Goal: Task Accomplishment & Management: Use online tool/utility

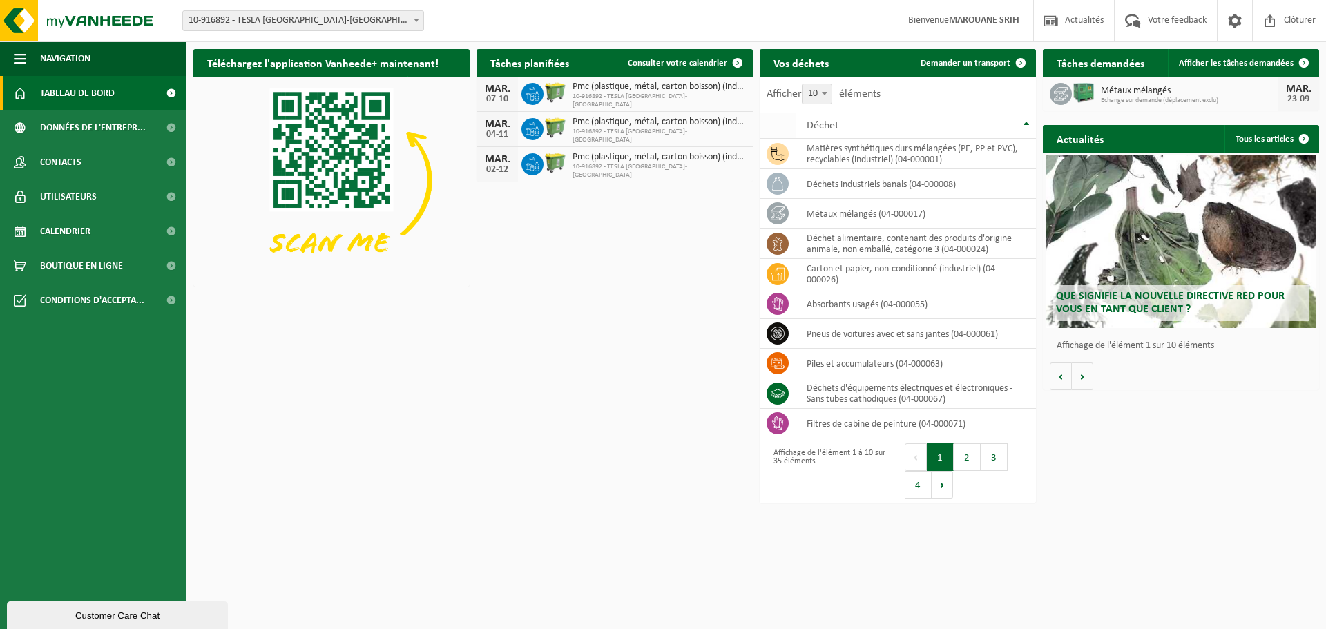
drag, startPoint x: 948, startPoint y: 60, endPoint x: 794, endPoint y: 113, distance: 163.0
click at [948, 60] on span "Demander un transport" at bounding box center [966, 63] width 90 height 9
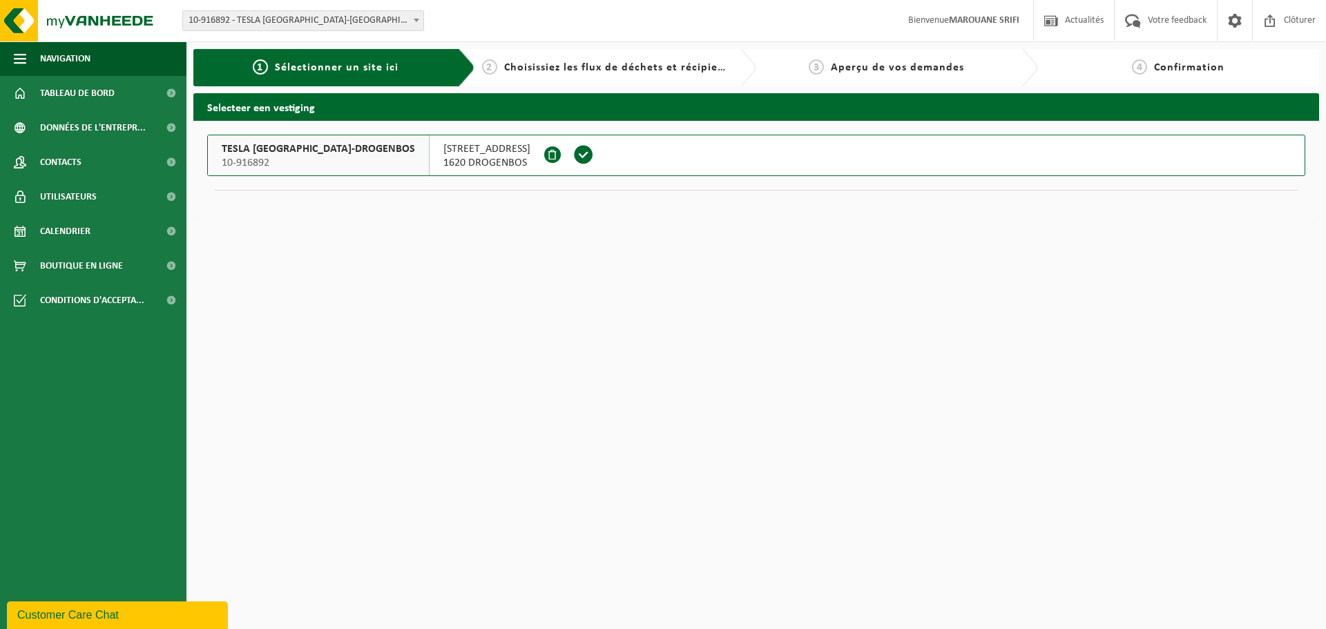
click at [573, 164] on span at bounding box center [583, 154] width 21 height 21
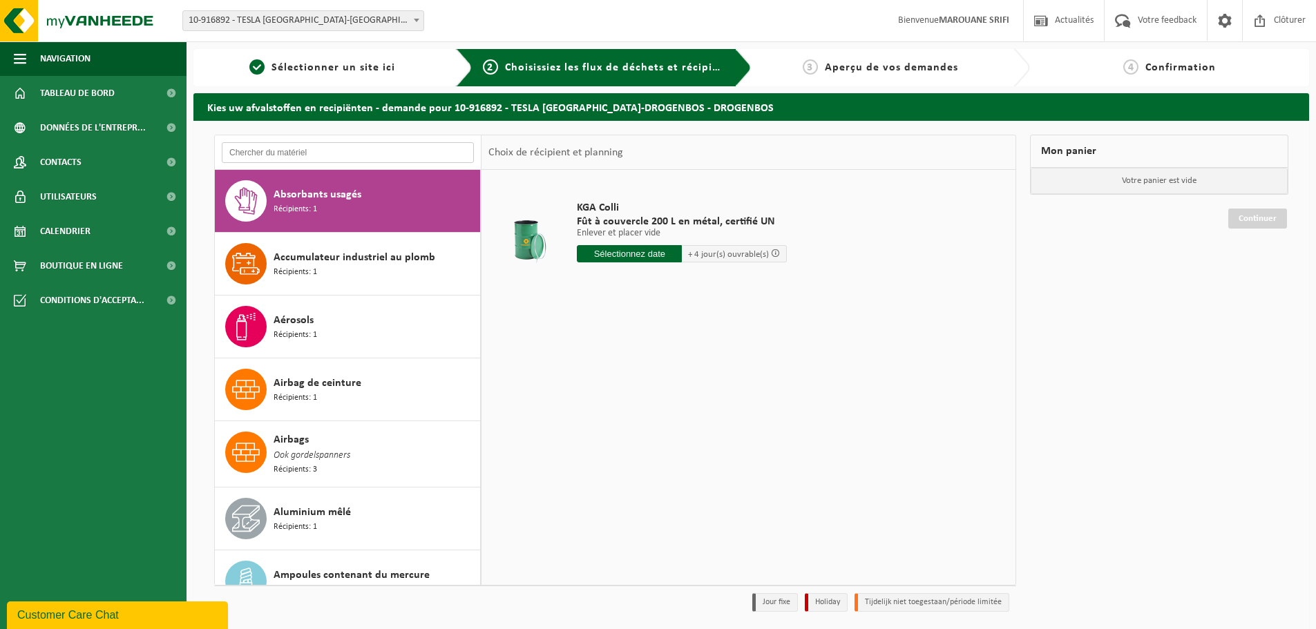
click at [347, 149] on input "text" at bounding box center [348, 152] width 252 height 21
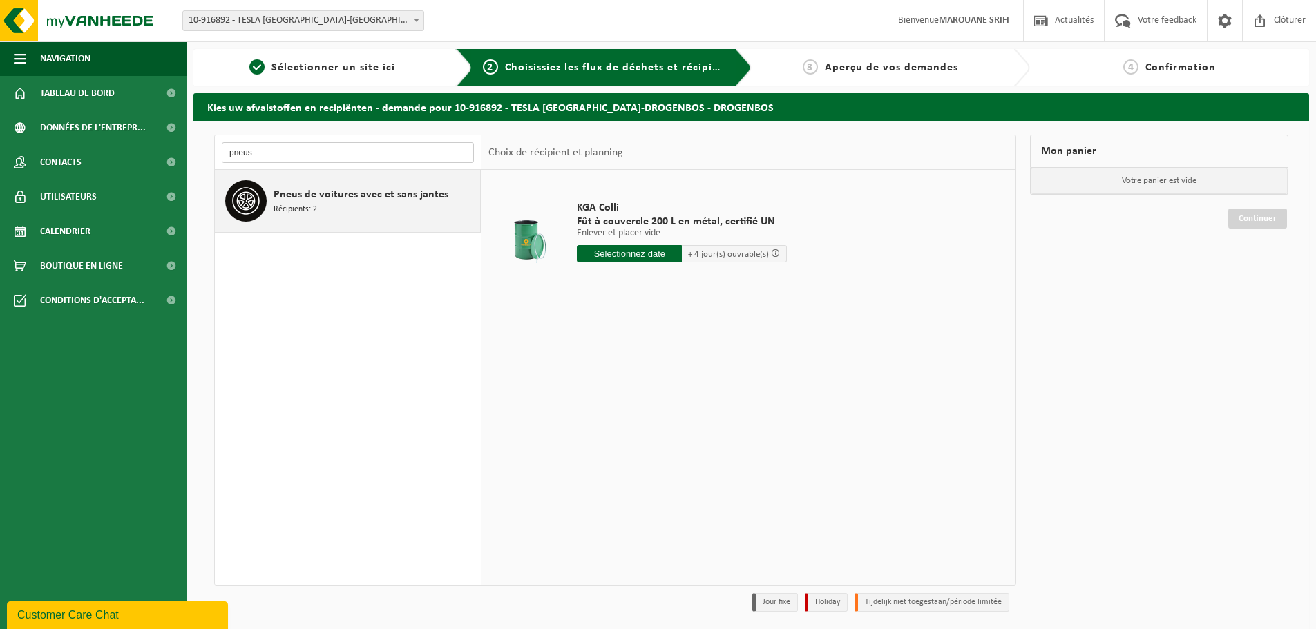
type input "pneus"
click at [325, 195] on span "Pneus de voitures avec et sans jantes" at bounding box center [361, 195] width 175 height 17
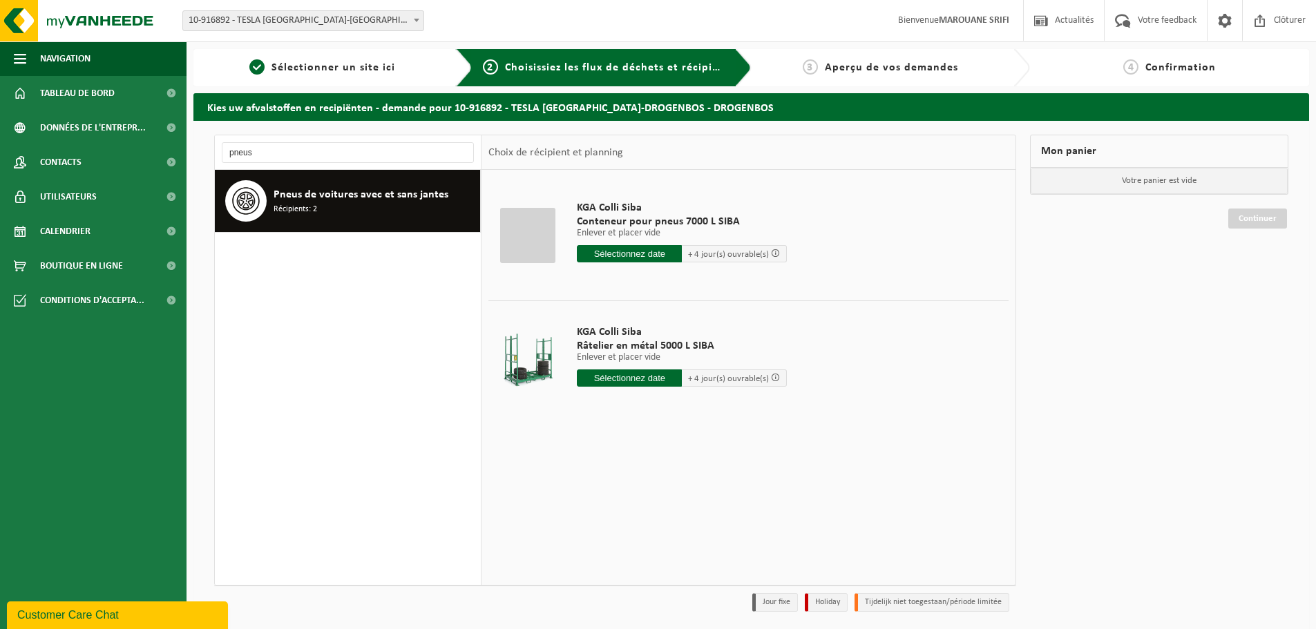
click at [596, 254] on input "text" at bounding box center [629, 253] width 105 height 17
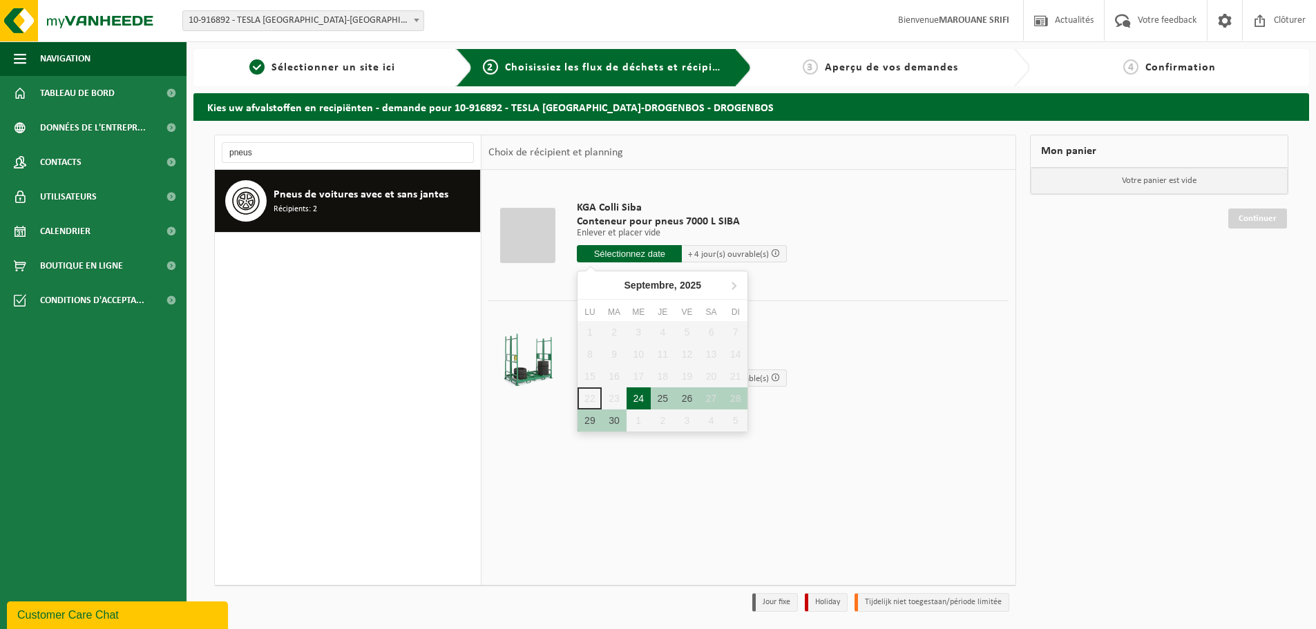
click at [647, 399] on div "24" at bounding box center [639, 399] width 24 height 22
type input "à partir de 2025-09-24"
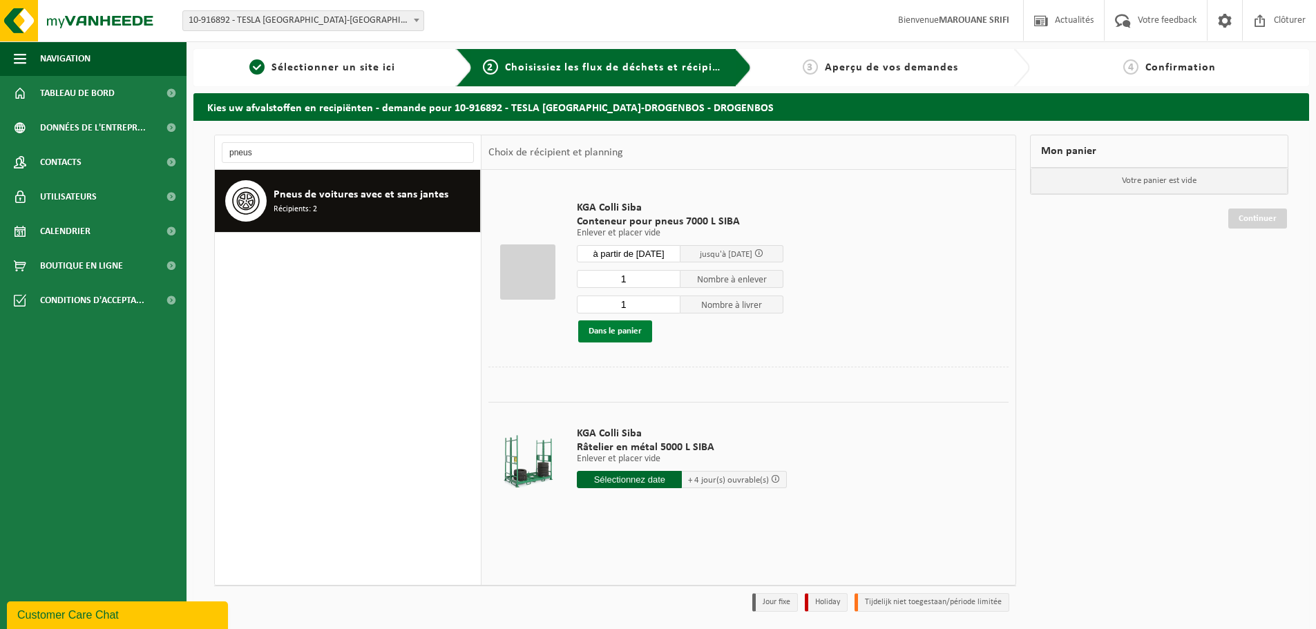
click at [624, 325] on button "Dans le panier" at bounding box center [615, 332] width 74 height 22
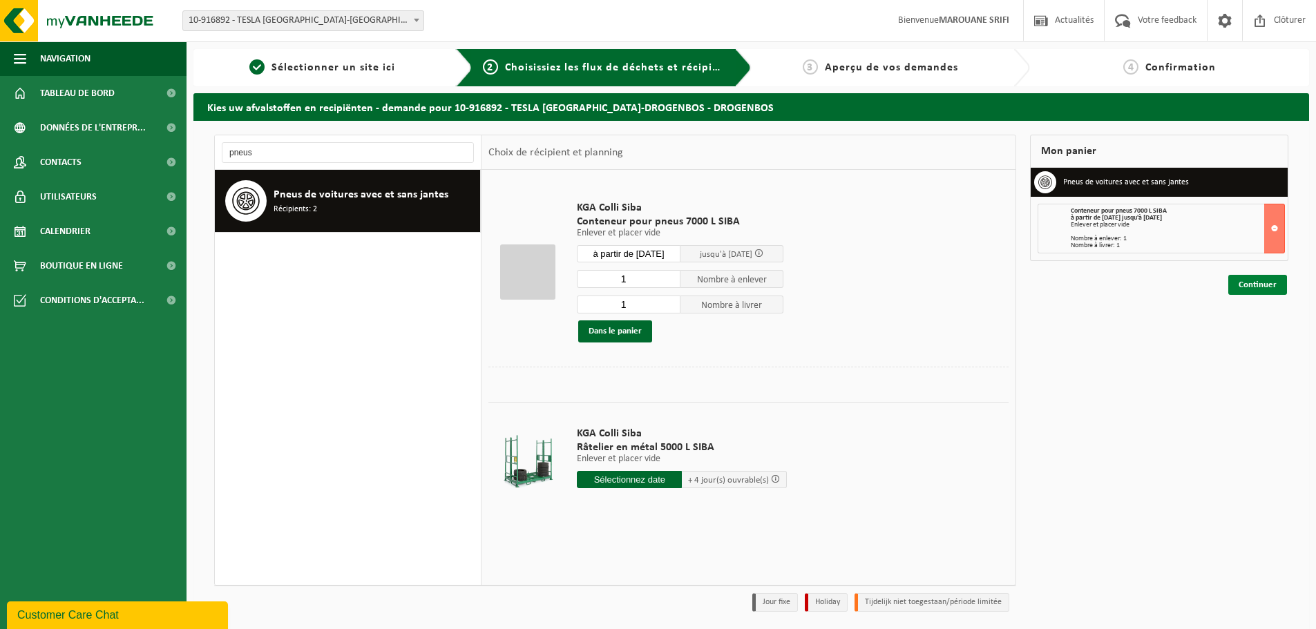
click at [1275, 278] on link "Continuer" at bounding box center [1257, 285] width 59 height 20
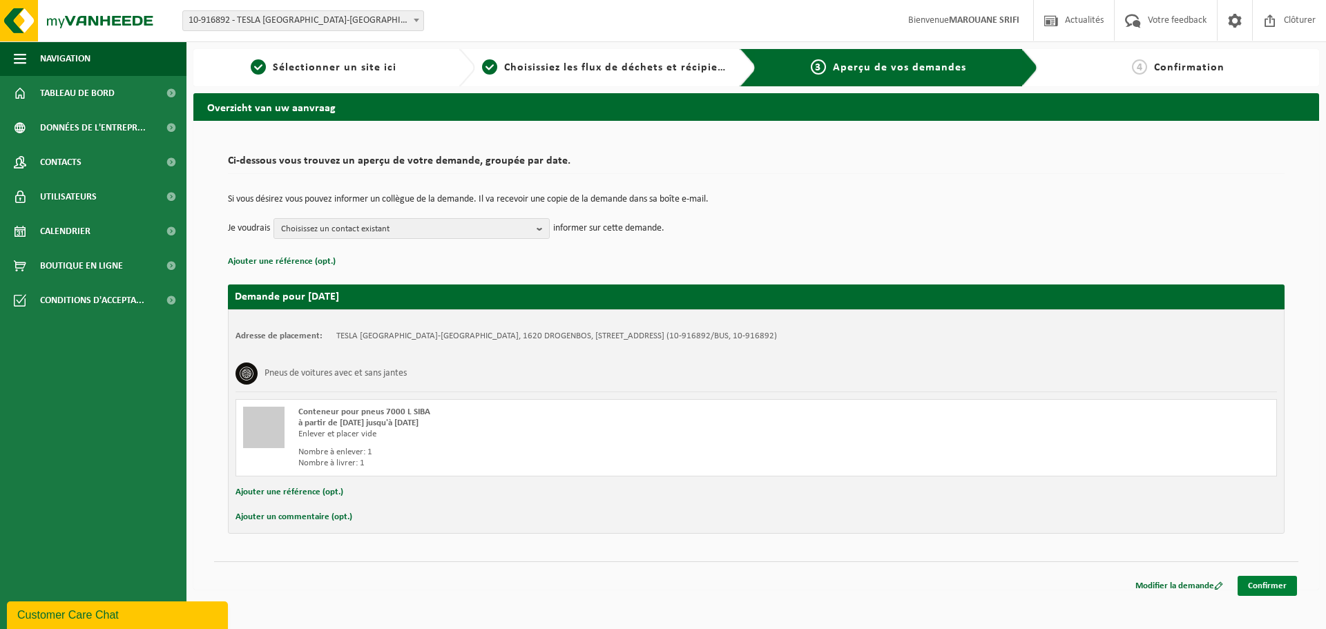
click at [1261, 582] on link "Confirmer" at bounding box center [1267, 586] width 59 height 20
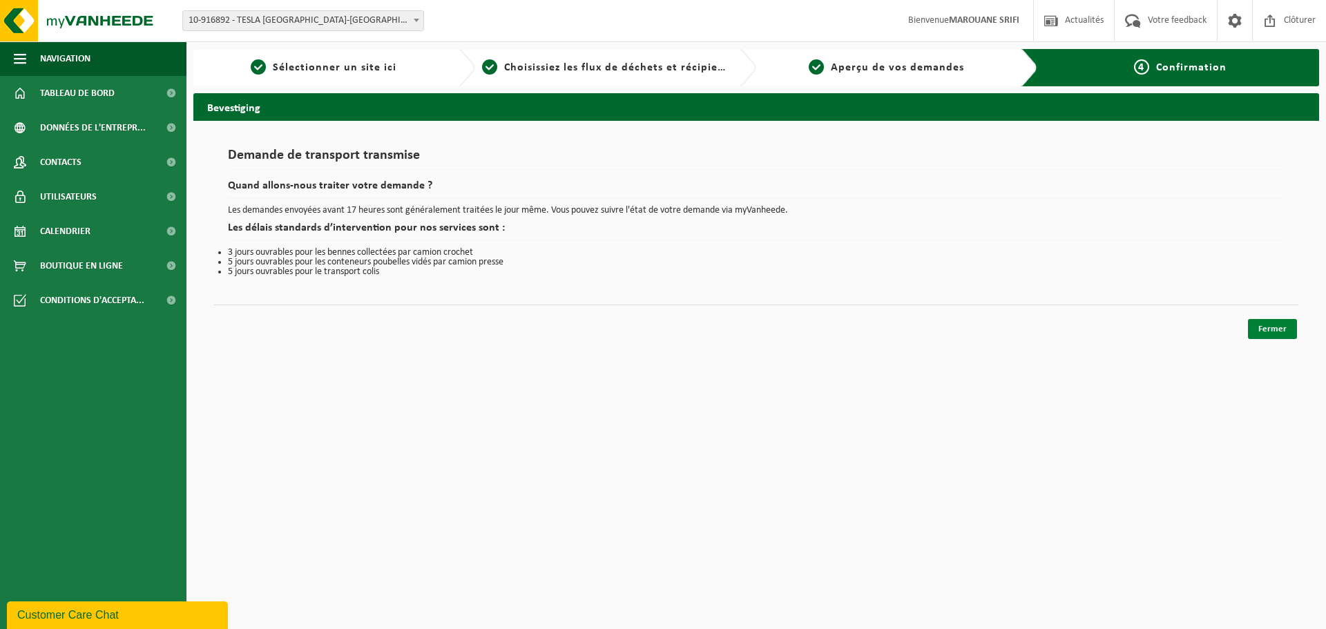
click at [1279, 335] on link "Fermer" at bounding box center [1272, 329] width 49 height 20
